Goal: Navigation & Orientation: Find specific page/section

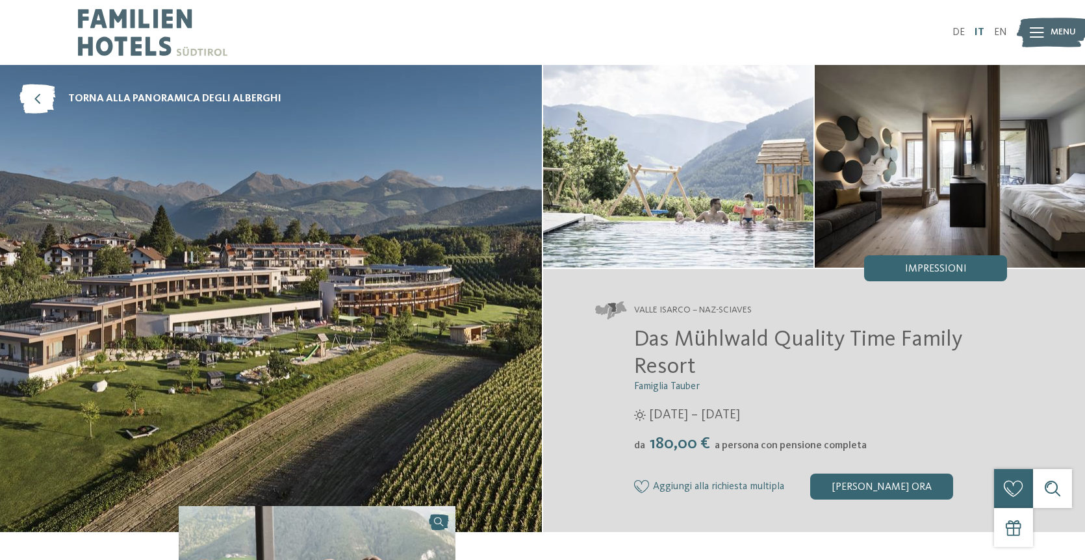
click at [979, 36] on link "IT" at bounding box center [980, 32] width 10 height 10
click at [981, 31] on link "IT" at bounding box center [980, 32] width 10 height 10
click at [1046, 31] on img at bounding box center [1052, 33] width 71 height 36
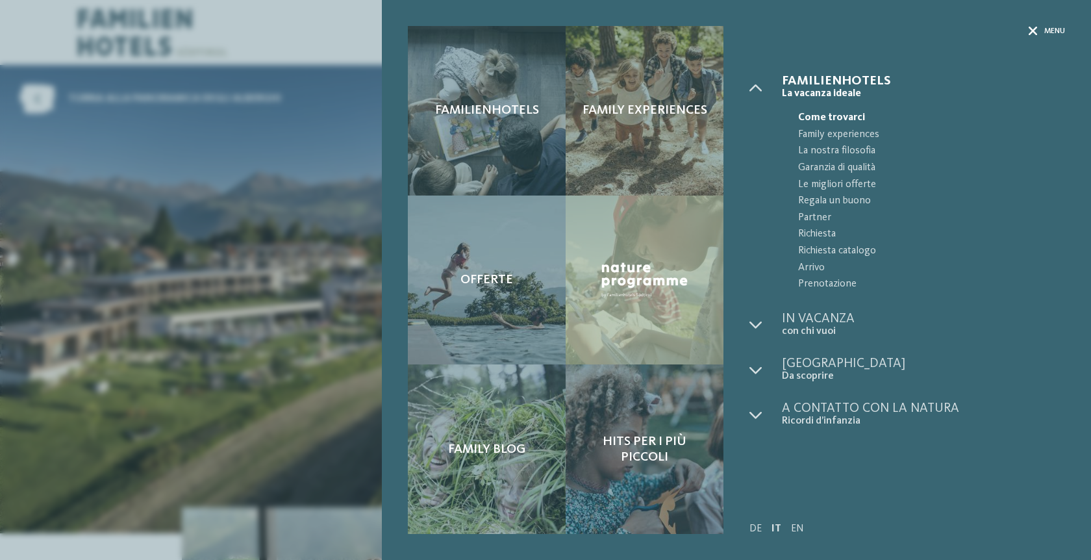
click at [1037, 27] on icon at bounding box center [1033, 31] width 9 height 9
